Goal: Task Accomplishment & Management: Manage account settings

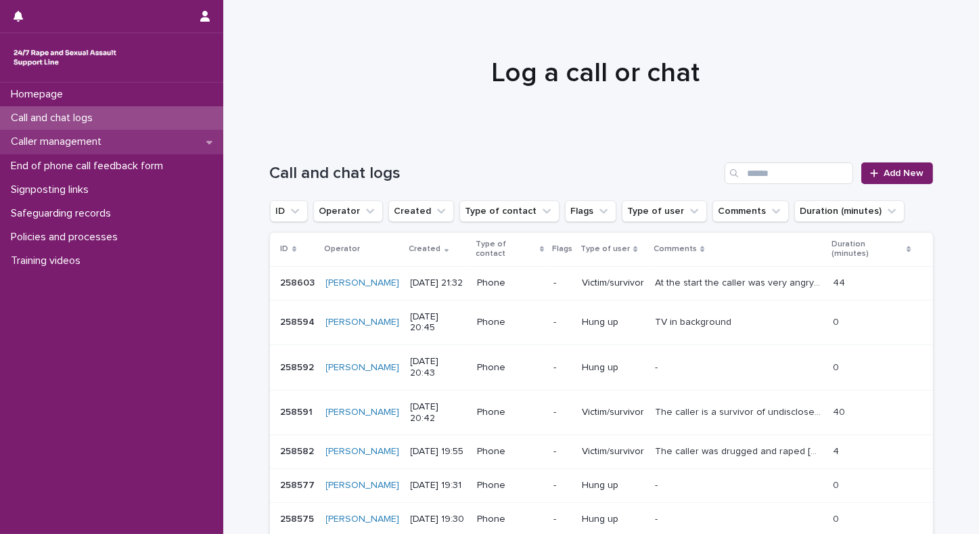
click at [68, 143] on p "Caller management" at bounding box center [58, 141] width 107 height 13
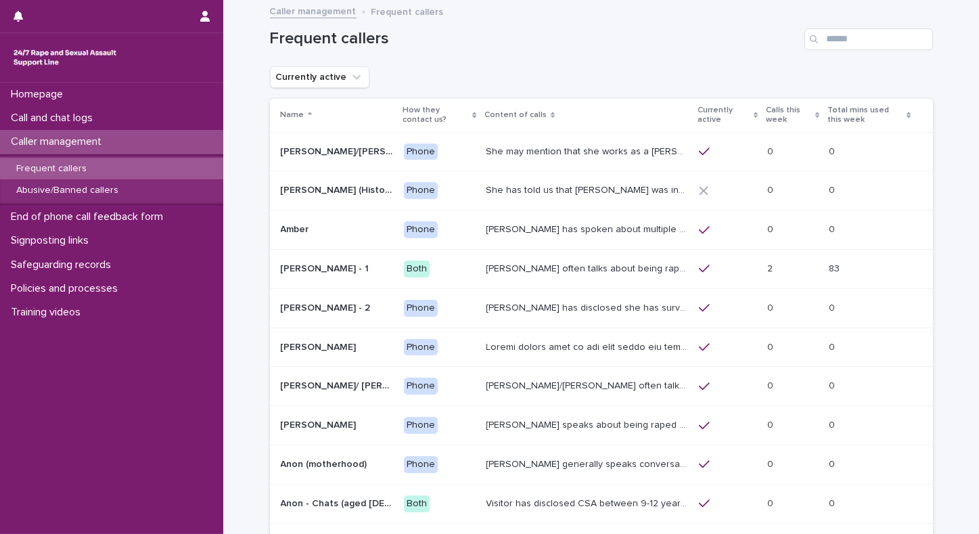
click at [61, 171] on p "Frequent callers" at bounding box center [51, 169] width 92 height 12
click at [773, 121] on p "Calls this week" at bounding box center [789, 115] width 46 height 25
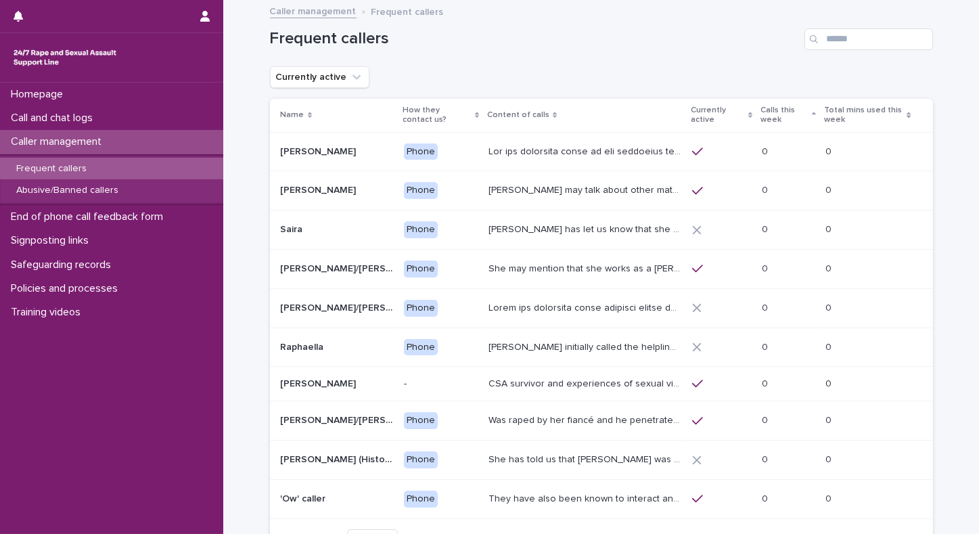
click at [774, 113] on p "Calls this week" at bounding box center [785, 115] width 48 height 25
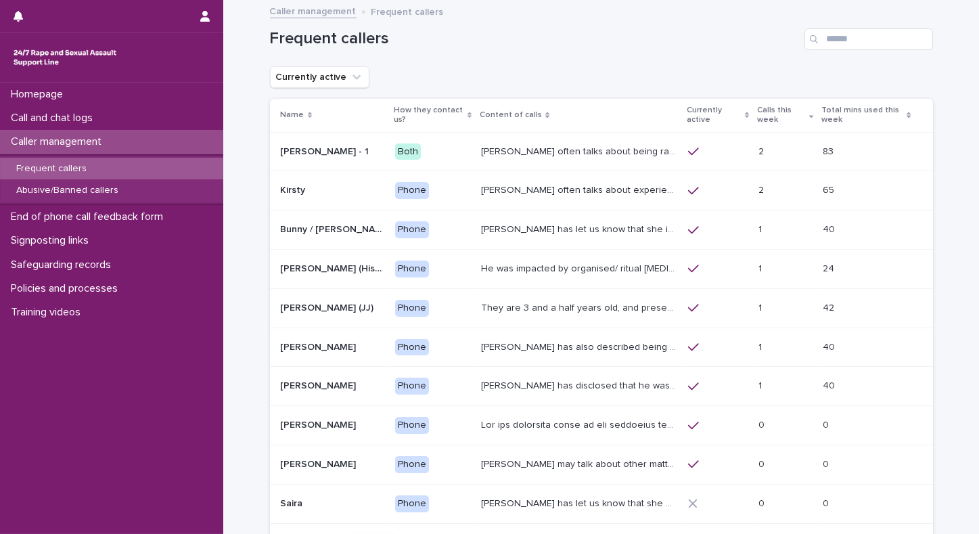
click at [47, 172] on p "Frequent callers" at bounding box center [51, 169] width 92 height 12
click at [58, 215] on p "End of phone call feedback form" at bounding box center [89, 216] width 169 height 13
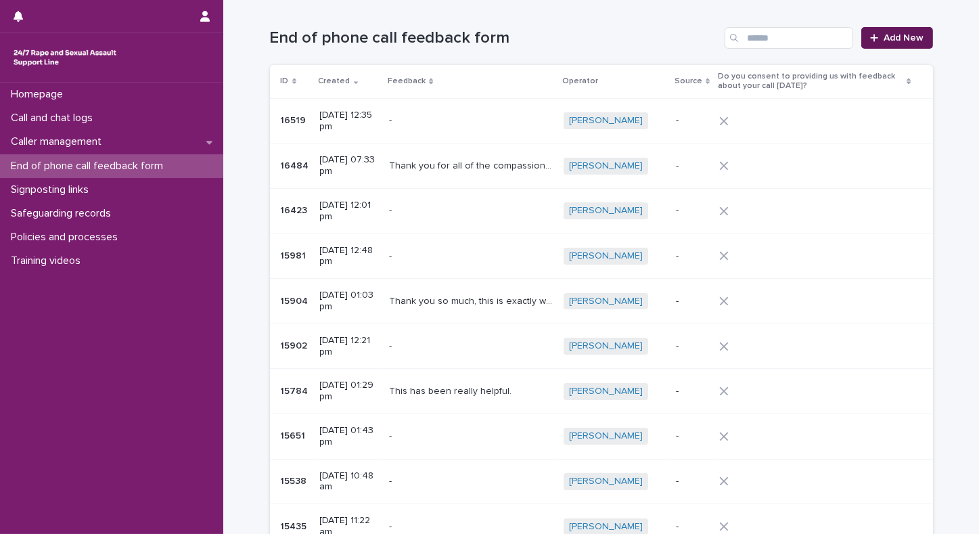
click at [895, 40] on span "Add New" at bounding box center [904, 37] width 40 height 9
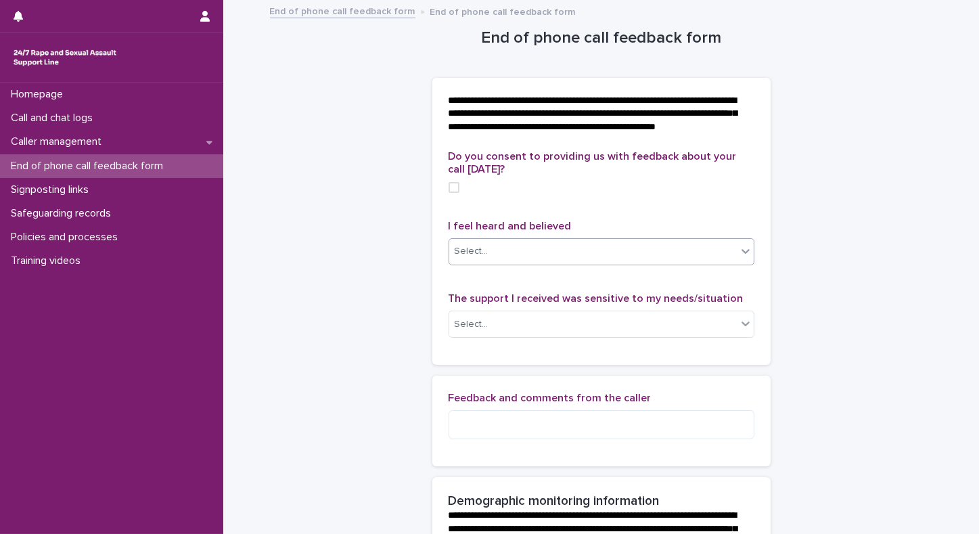
click at [552, 259] on div "Select..." at bounding box center [593, 251] width 288 height 22
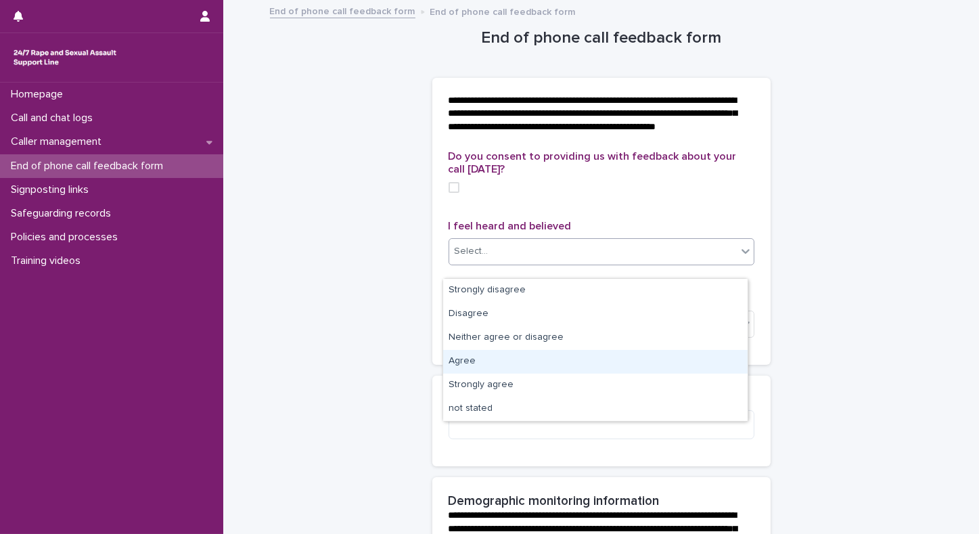
click at [463, 365] on div "Agree" at bounding box center [595, 362] width 305 height 24
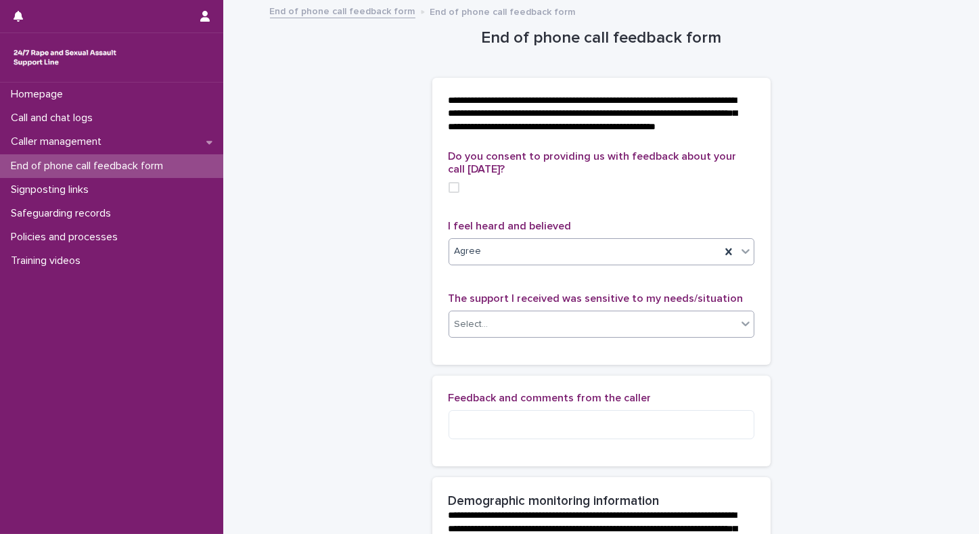
click at [475, 332] on div "Select..." at bounding box center [472, 324] width 34 height 14
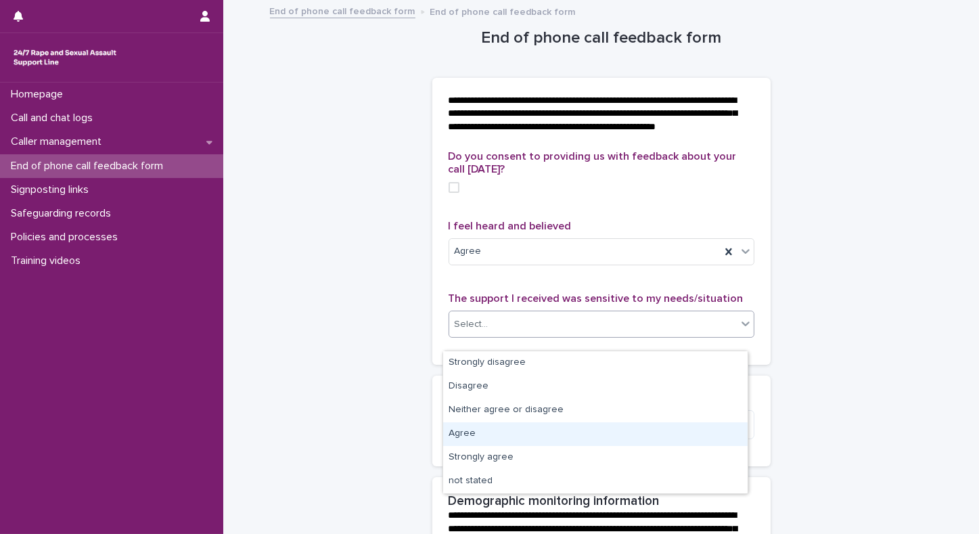
click at [454, 434] on div "Agree" at bounding box center [595, 434] width 305 height 24
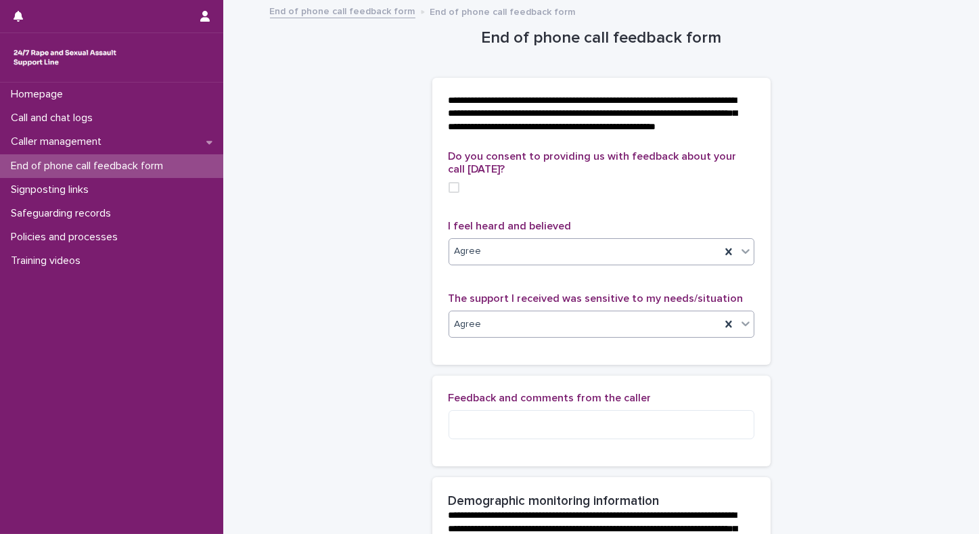
click at [738, 263] on div at bounding box center [746, 251] width 16 height 24
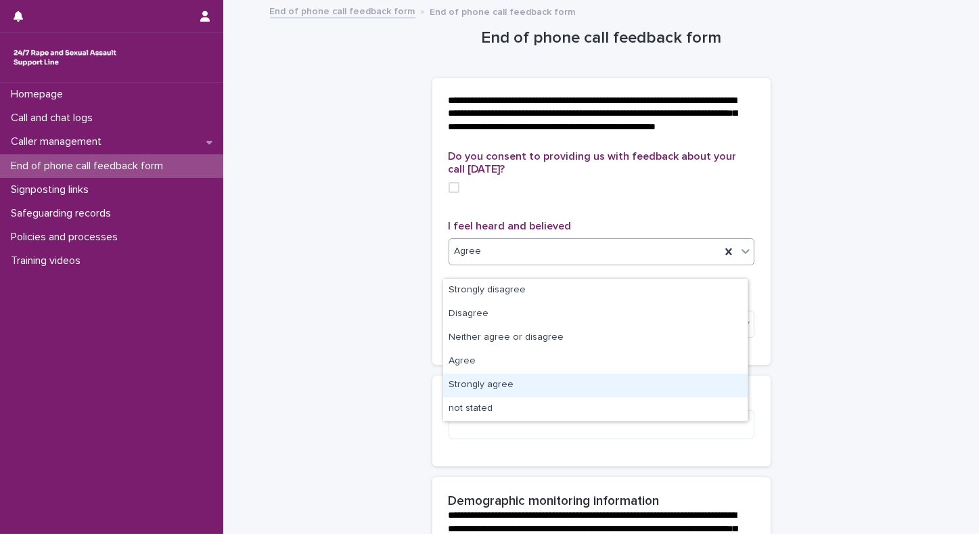
drag, startPoint x: 579, startPoint y: 372, endPoint x: 563, endPoint y: 380, distance: 18.5
click at [563, 380] on div "Strongly agree" at bounding box center [595, 386] width 305 height 24
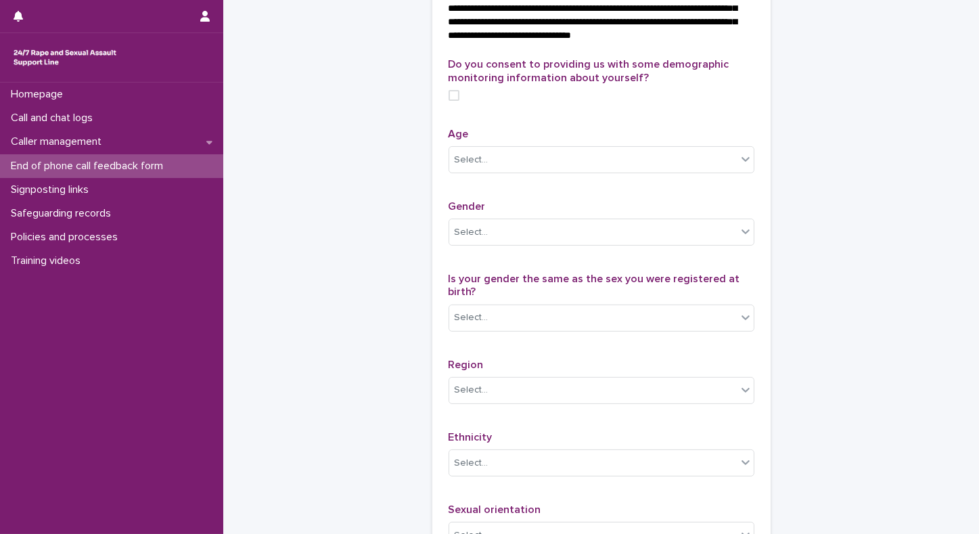
scroll to position [536, 0]
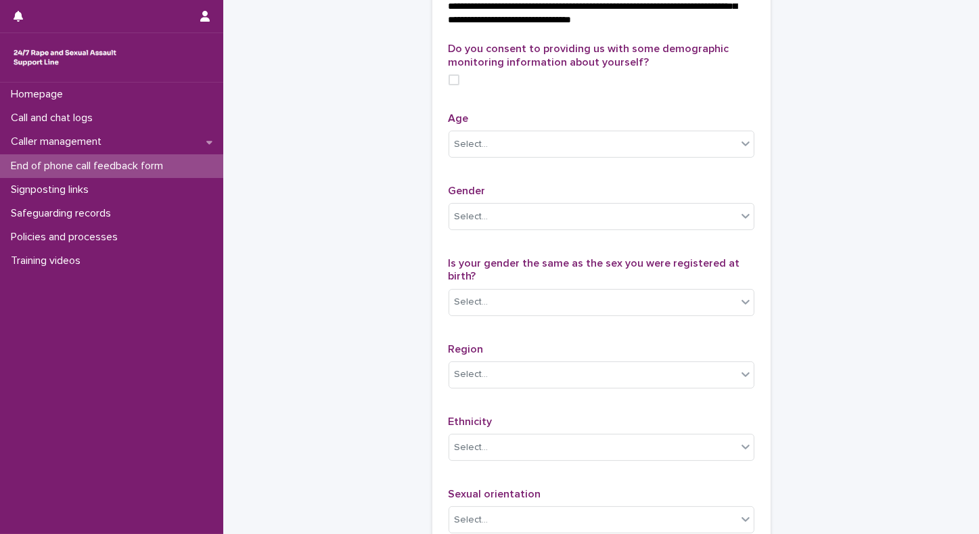
click at [451, 85] on span at bounding box center [454, 79] width 11 height 11
click at [481, 156] on div "Select..." at bounding box center [593, 144] width 288 height 22
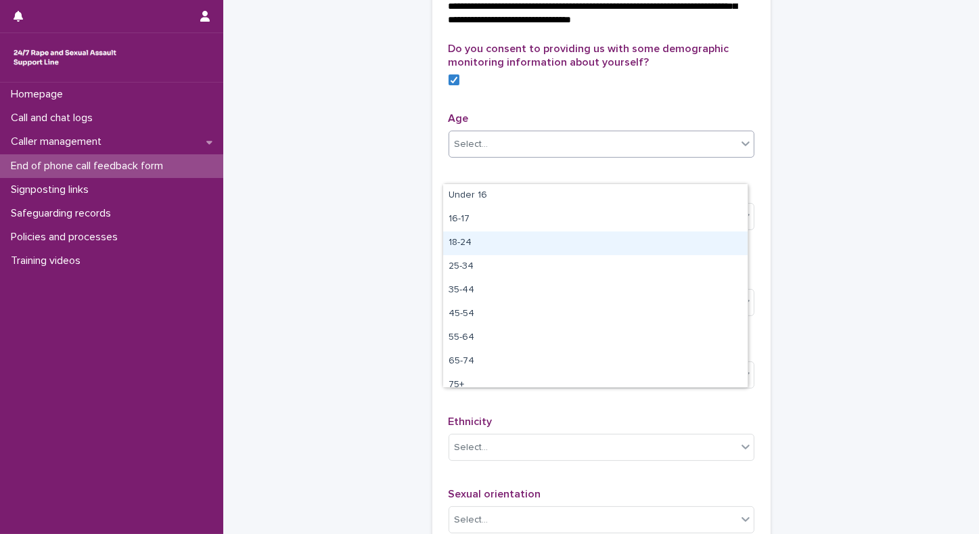
click at [482, 242] on div "18-24" at bounding box center [595, 243] width 305 height 24
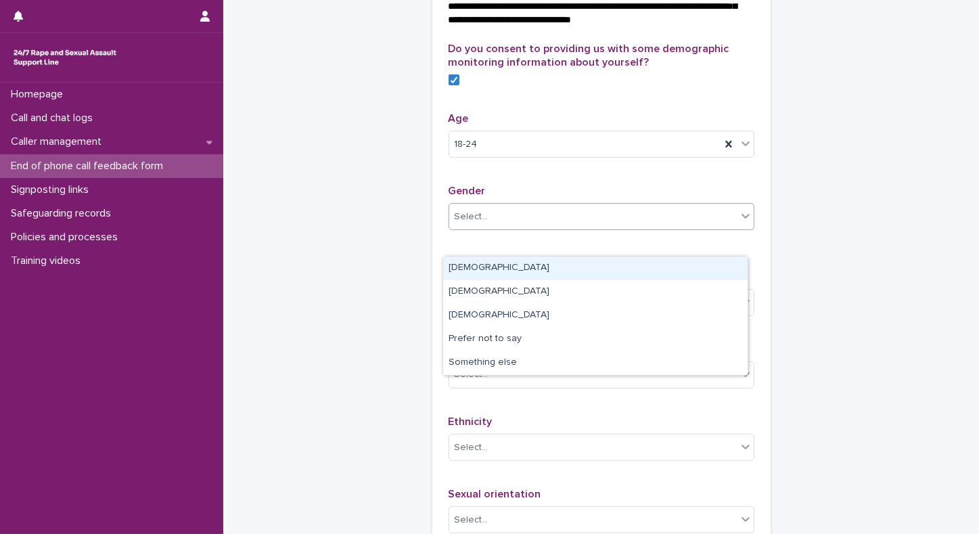
click at [476, 224] on div "Select..." at bounding box center [472, 217] width 34 height 14
click at [476, 268] on div "Female" at bounding box center [595, 268] width 305 height 24
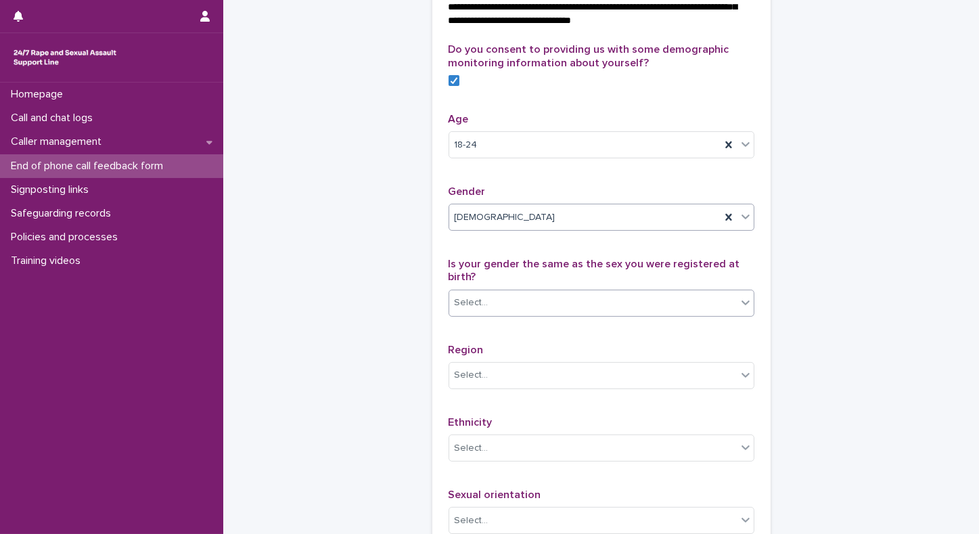
click at [499, 314] on div "Select..." at bounding box center [593, 303] width 288 height 22
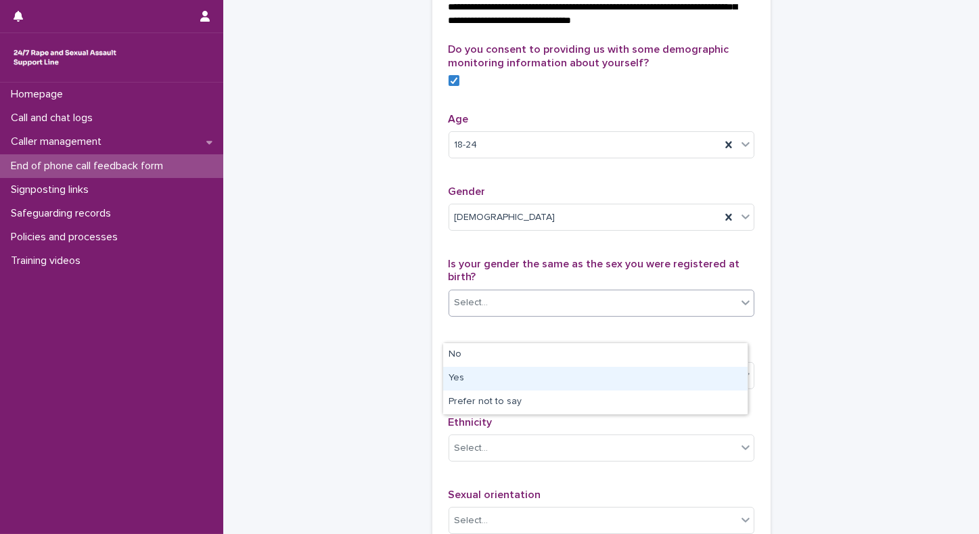
click at [462, 375] on div "Yes" at bounding box center [595, 379] width 305 height 24
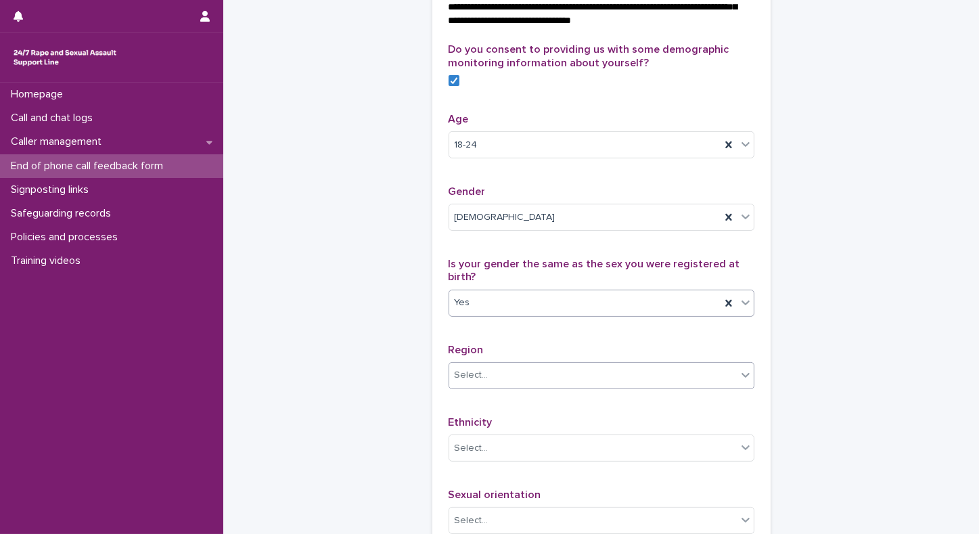
click at [459, 382] on div "Select..." at bounding box center [472, 375] width 34 height 14
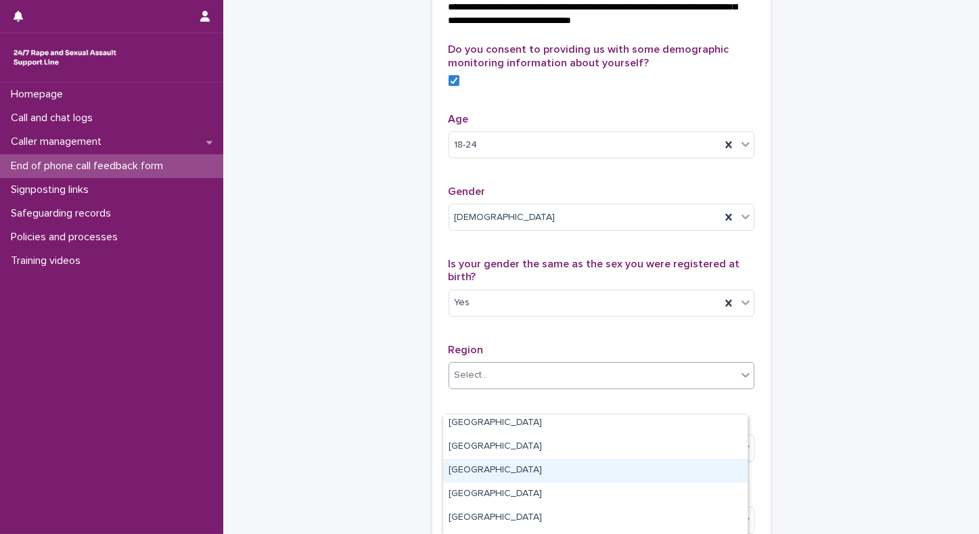
drag, startPoint x: 741, startPoint y: 474, endPoint x: 593, endPoint y: 476, distance: 147.5
click at [593, 476] on div "South East" at bounding box center [595, 471] width 305 height 24
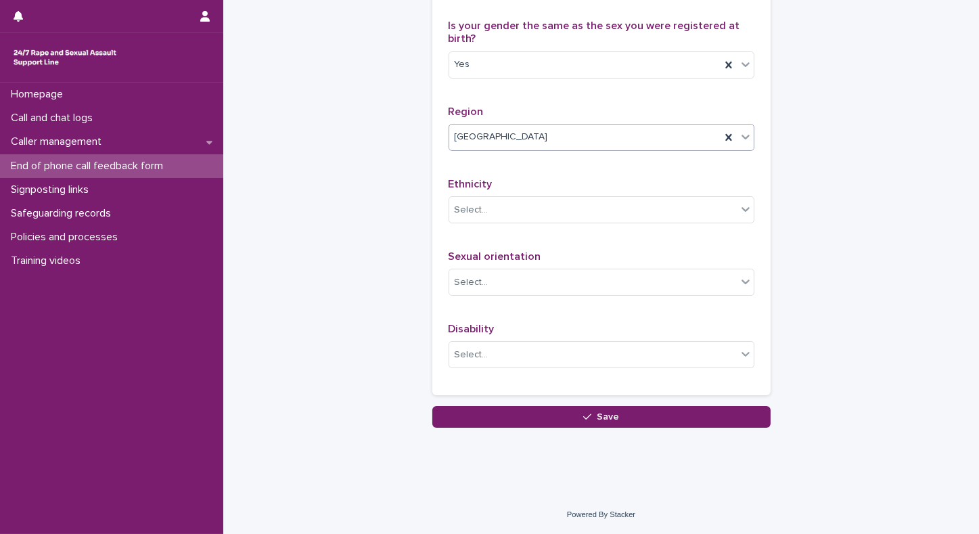
scroll to position [799, 0]
click at [478, 200] on div "Select..." at bounding box center [593, 210] width 288 height 22
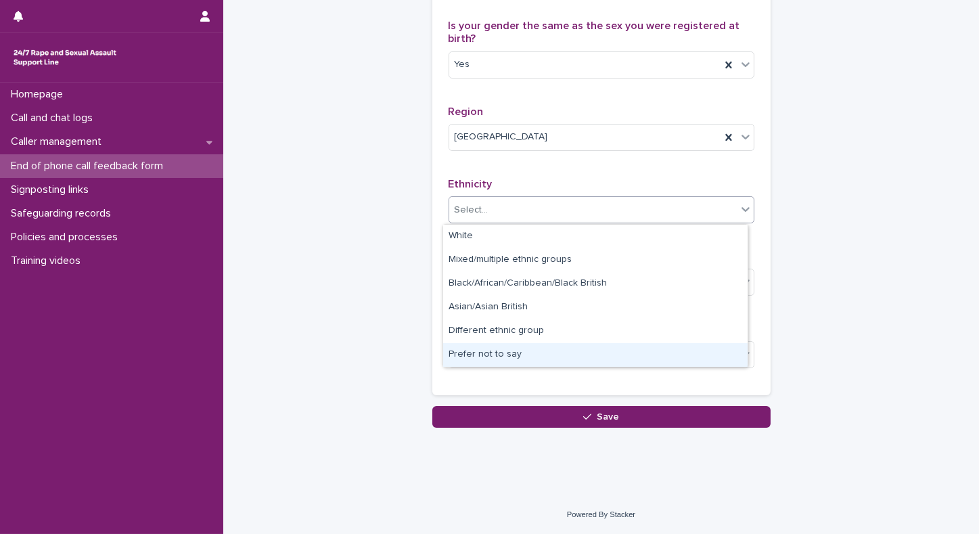
click at [450, 350] on div "Prefer not to say" at bounding box center [595, 355] width 305 height 24
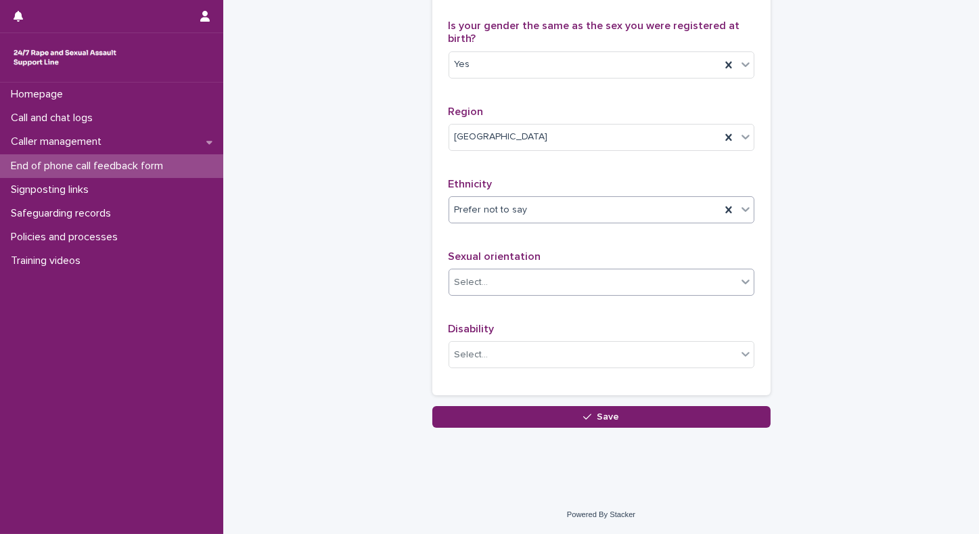
click at [459, 273] on div "Select..." at bounding box center [593, 282] width 288 height 22
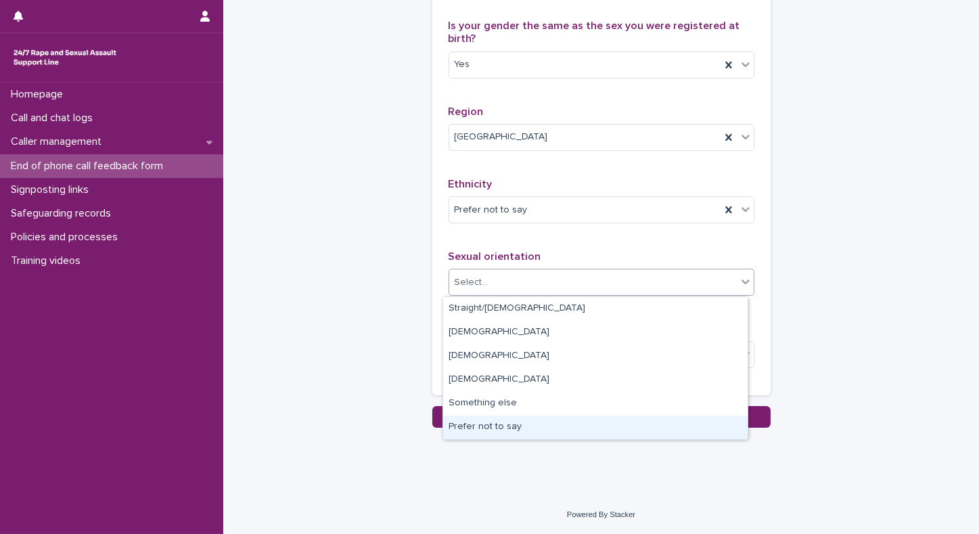
click at [454, 420] on div "Prefer not to say" at bounding box center [595, 427] width 305 height 24
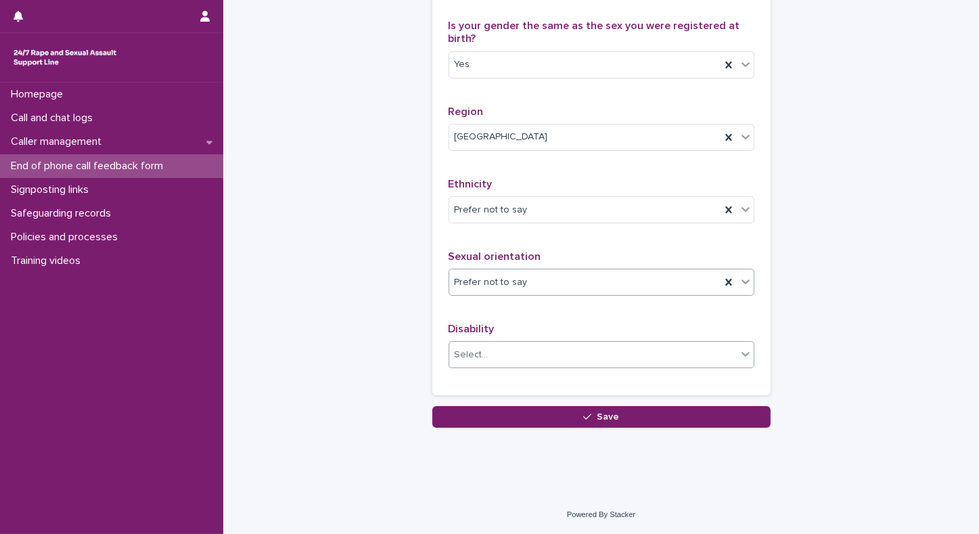
click at [466, 353] on div "Select..." at bounding box center [472, 355] width 34 height 14
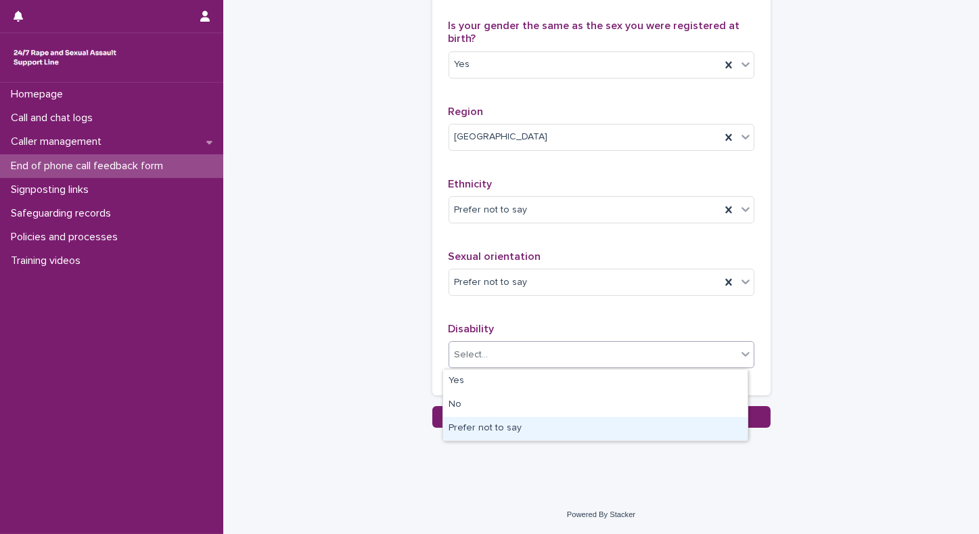
click at [463, 426] on div "Prefer not to say" at bounding box center [595, 429] width 305 height 24
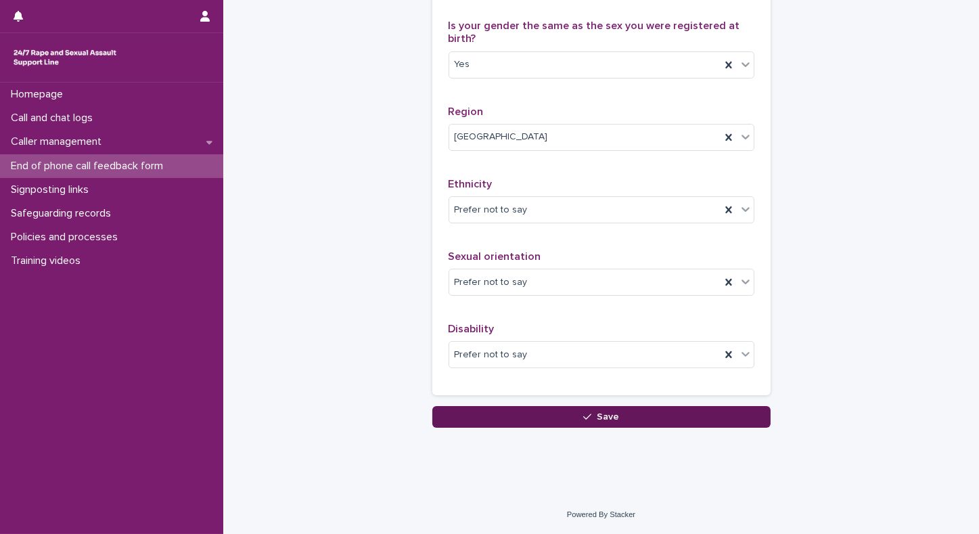
click at [597, 418] on span "Save" at bounding box center [608, 416] width 22 height 9
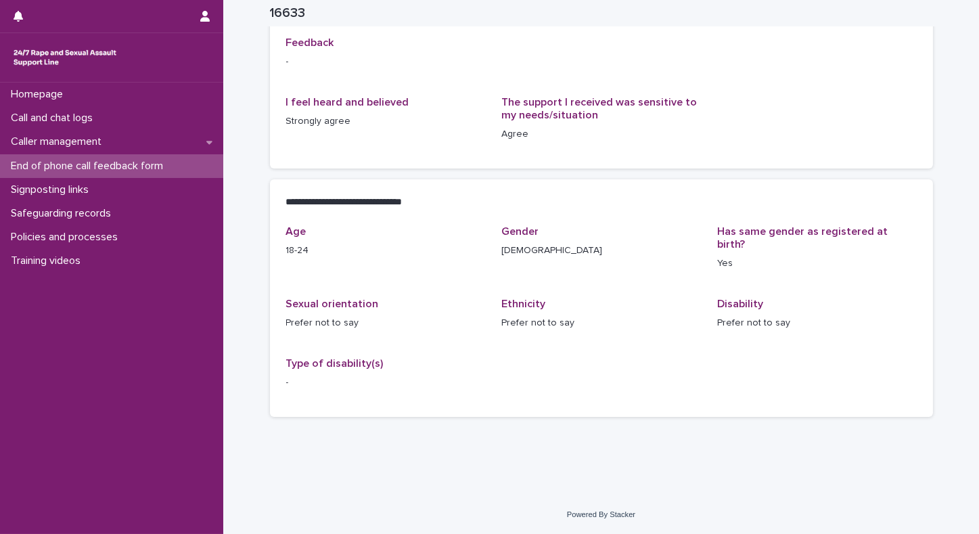
scroll to position [152, 0]
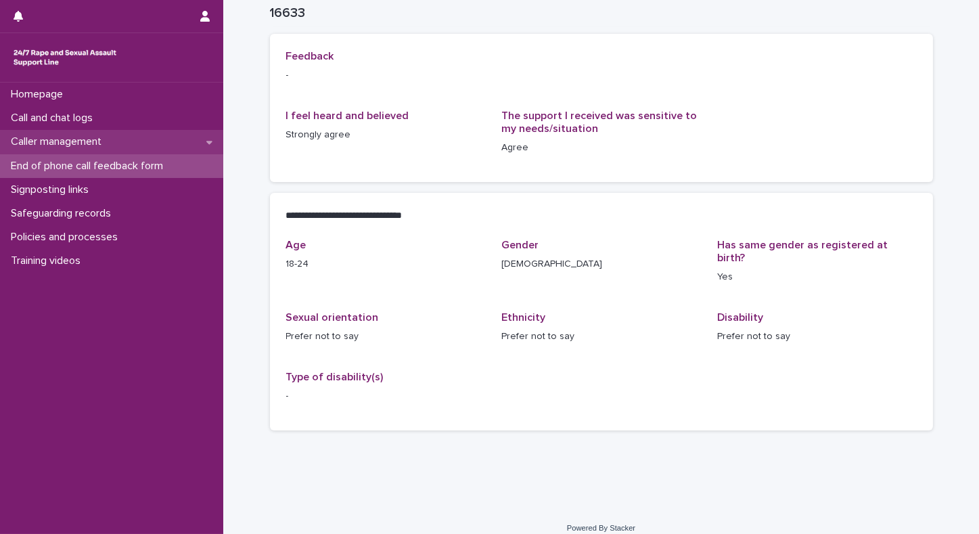
click at [55, 143] on p "Caller management" at bounding box center [58, 141] width 107 height 13
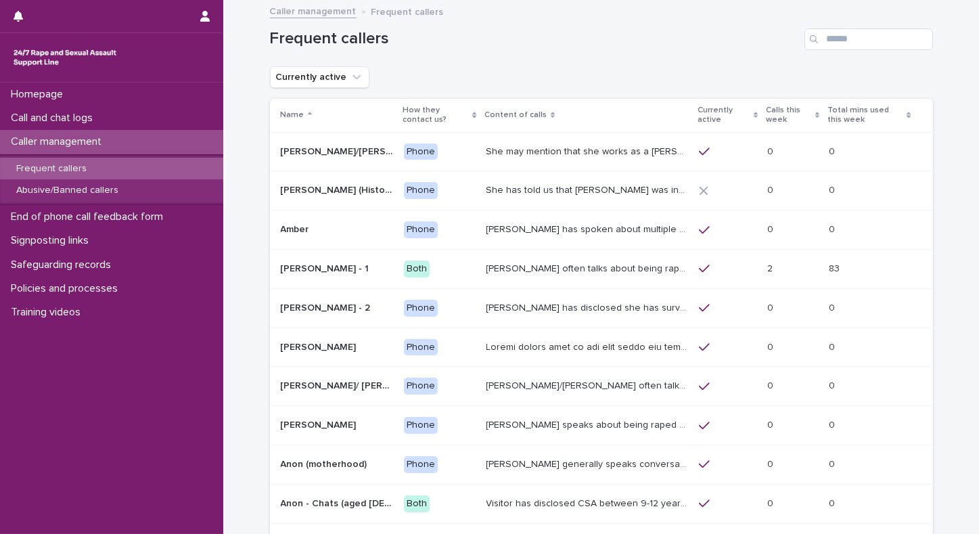
click at [53, 168] on p "Frequent callers" at bounding box center [51, 169] width 92 height 12
click at [67, 165] on p "Frequent callers" at bounding box center [51, 169] width 92 height 12
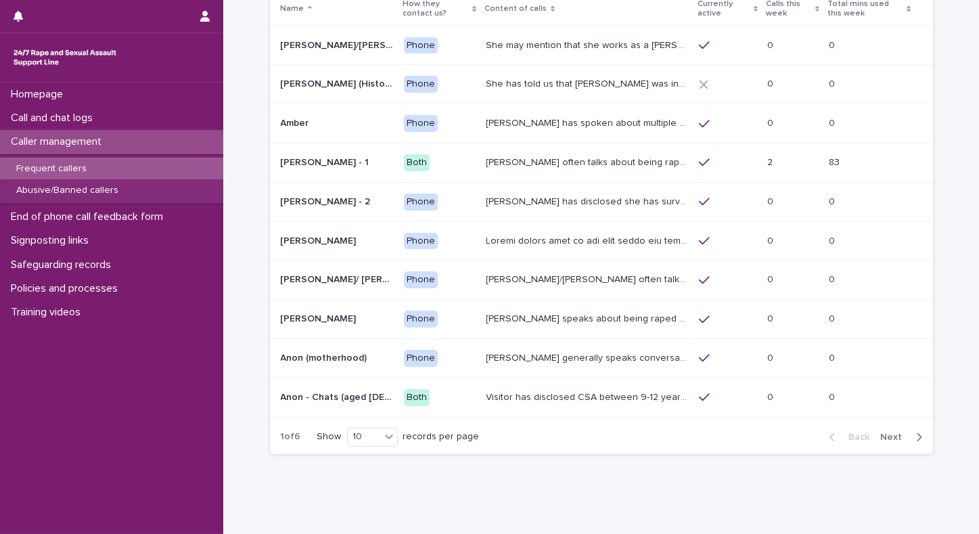
click at [896, 440] on button "Next" at bounding box center [905, 437] width 58 height 12
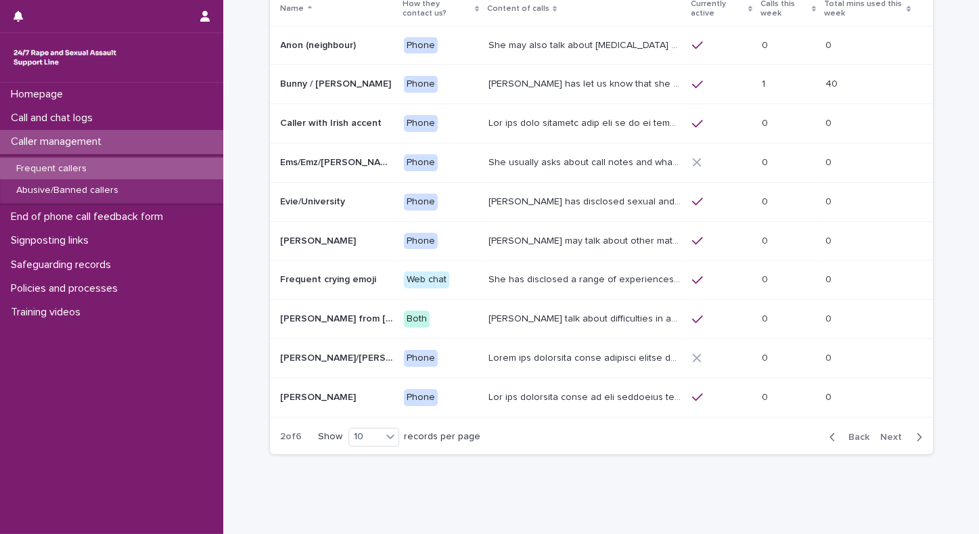
click at [539, 82] on p "[PERSON_NAME] has let us know that she is in her [DEMOGRAPHIC_DATA], and lives …" at bounding box center [587, 83] width 196 height 14
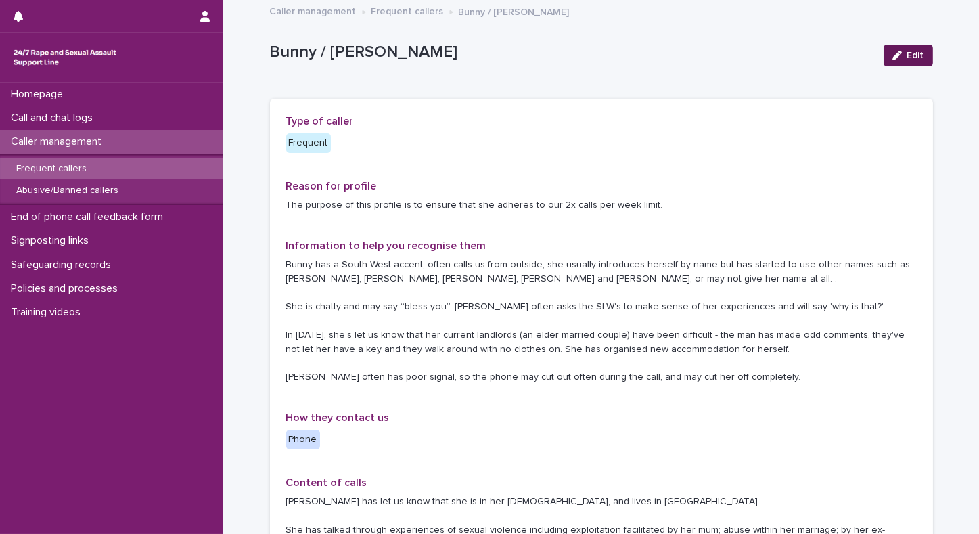
click at [900, 58] on div "button" at bounding box center [900, 55] width 15 height 9
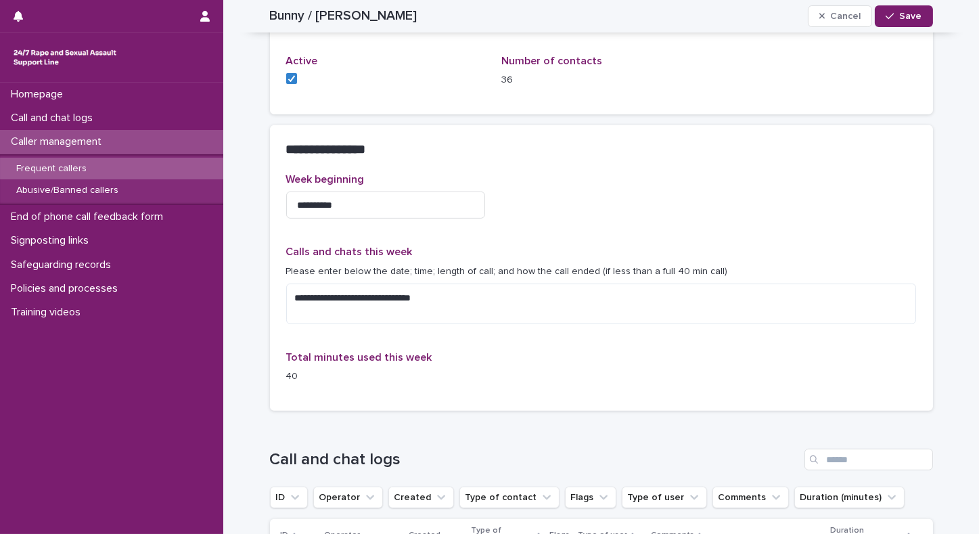
scroll to position [1091, 0]
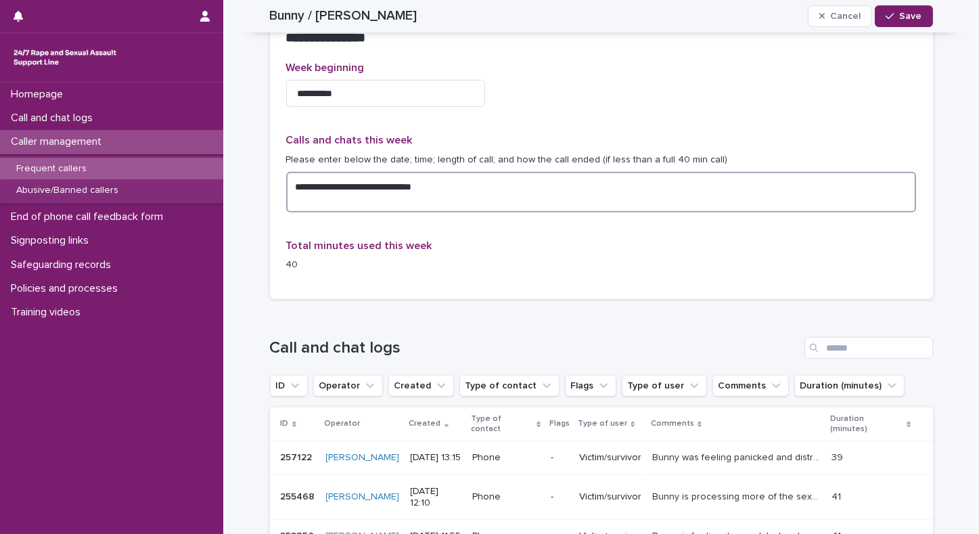
click at [442, 172] on textarea "**********" at bounding box center [601, 192] width 631 height 41
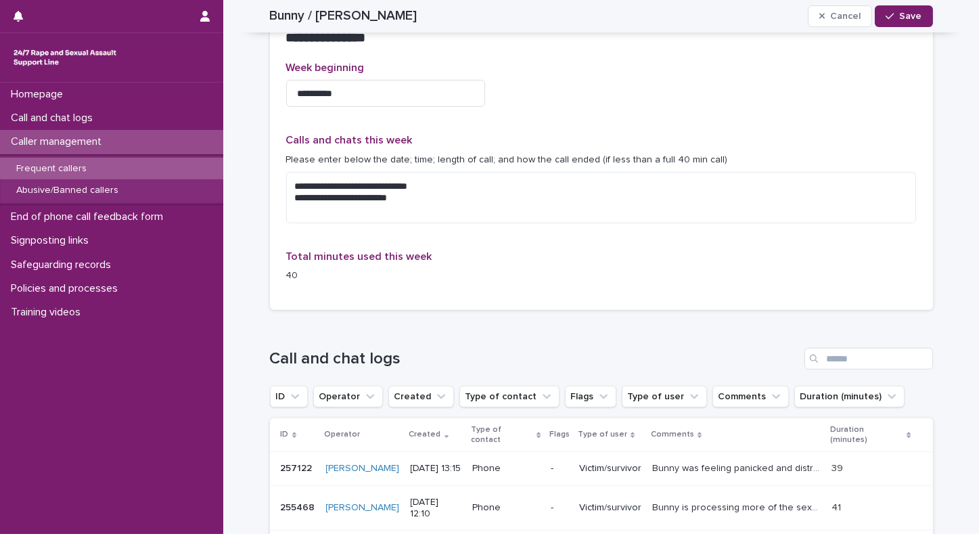
click at [704, 460] on p "Bunny was feeling panicked and distressed. She had past a group of big men who …" at bounding box center [738, 467] width 172 height 14
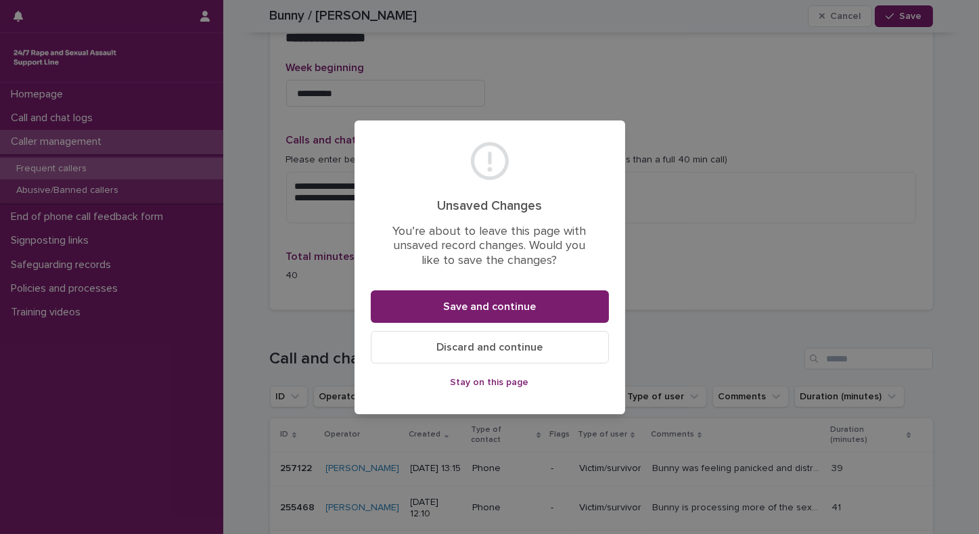
click at [522, 386] on span "Stay on this page" at bounding box center [490, 382] width 78 height 9
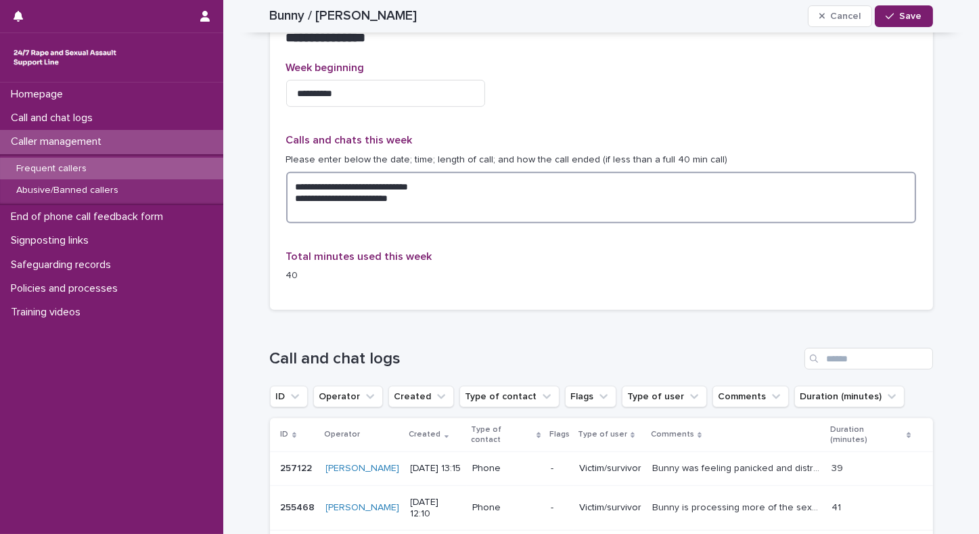
click at [400, 175] on textarea "**********" at bounding box center [601, 197] width 631 height 51
click at [392, 172] on textarea "**********" at bounding box center [601, 197] width 631 height 51
click at [350, 172] on textarea "**********" at bounding box center [601, 197] width 631 height 51
click at [409, 172] on textarea "**********" at bounding box center [601, 197] width 631 height 51
click at [380, 172] on textarea "**********" at bounding box center [601, 197] width 631 height 51
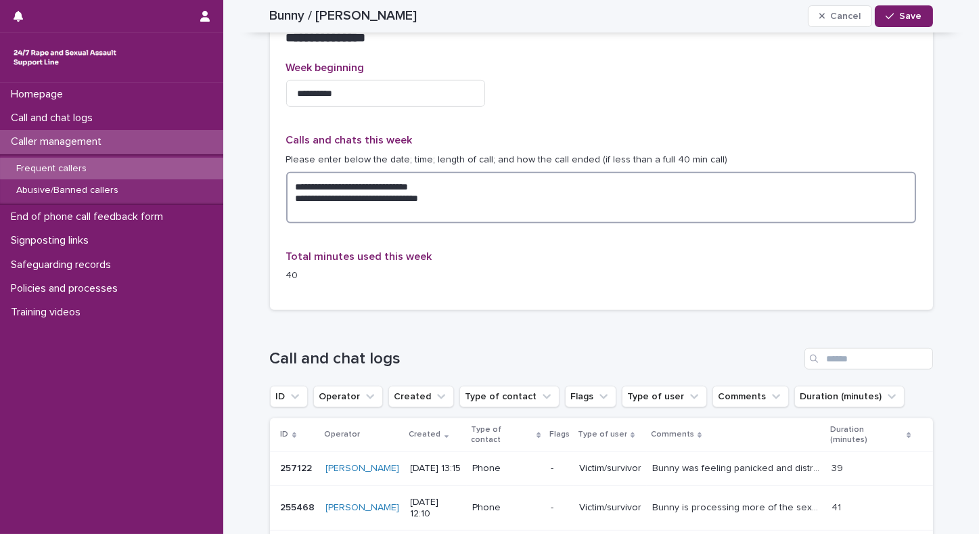
click at [552, 172] on textarea "**********" at bounding box center [601, 197] width 631 height 51
click at [397, 172] on textarea "**********" at bounding box center [601, 197] width 631 height 51
type textarea "**********"
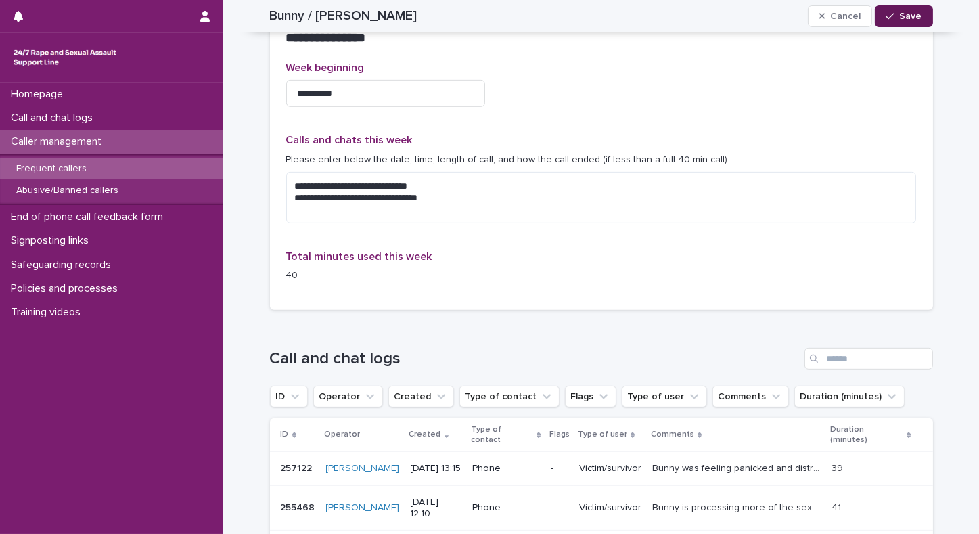
click at [900, 17] on span "Save" at bounding box center [911, 16] width 22 height 9
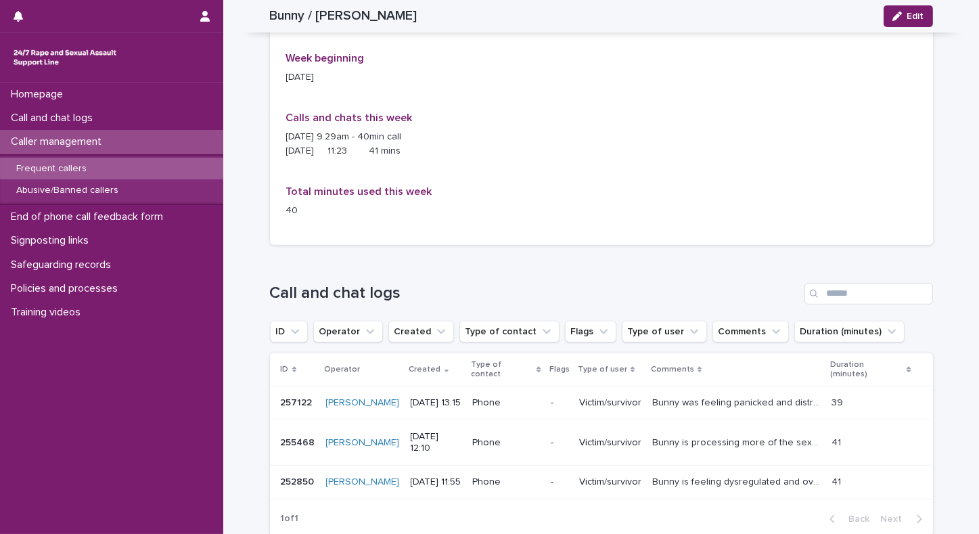
click at [688, 395] on p "Bunny was feeling panicked and distressed. She had past a group of big men who …" at bounding box center [738, 402] width 172 height 14
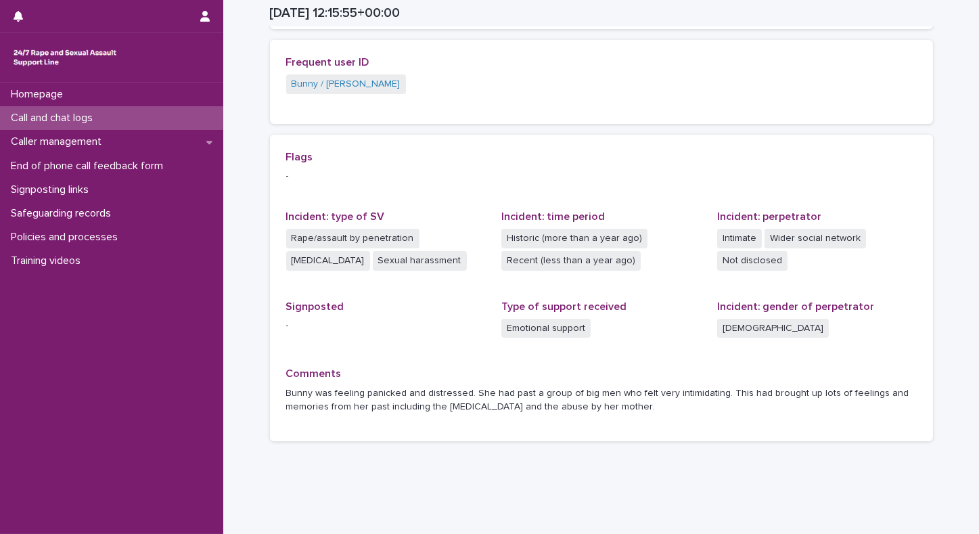
scroll to position [315, 0]
